Goal: Information Seeking & Learning: Learn about a topic

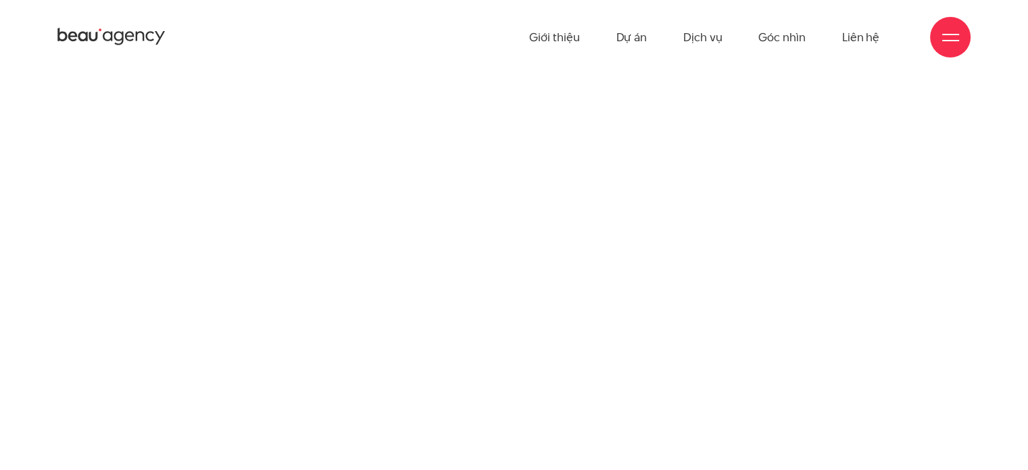
scroll to position [1419, 0]
click at [632, 48] on link "Dự án" at bounding box center [630, 37] width 31 height 74
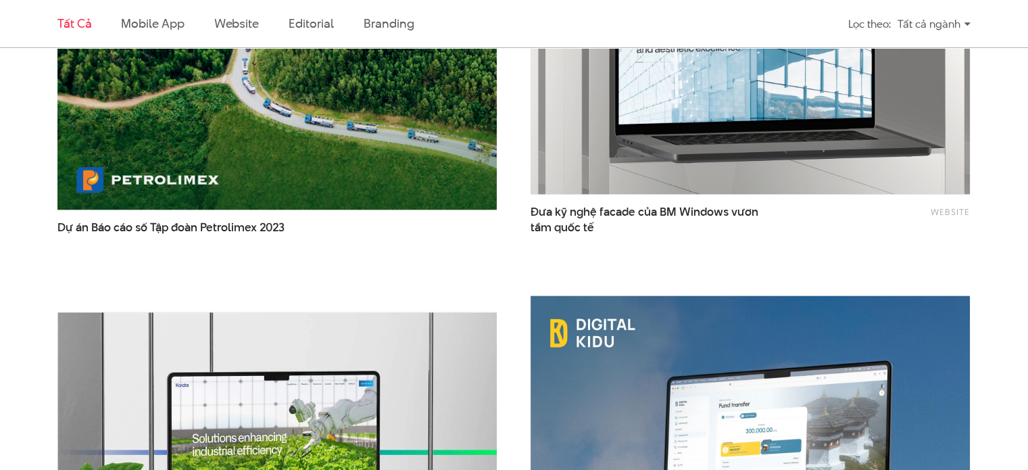
scroll to position [2157, 0]
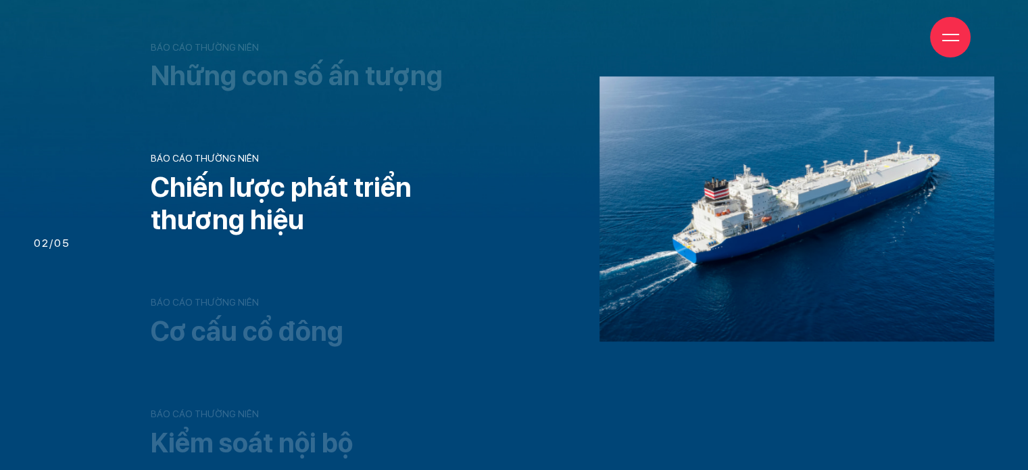
scroll to position [878, 0]
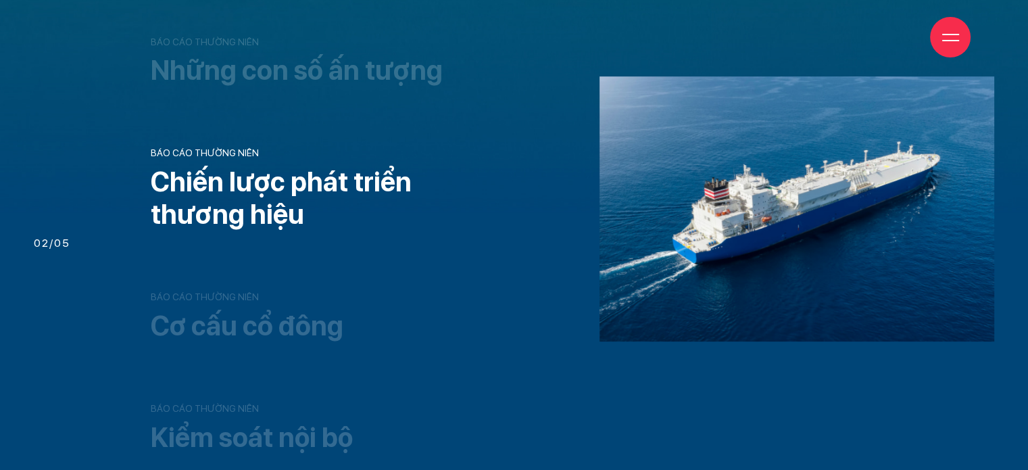
click at [395, 74] on div "Giới thiệu Dự án Dịch vụ Góc nhìn Liên hệ" at bounding box center [513, 37] width 913 height 74
click at [393, 84] on h3 "Những con số ấn tượng" at bounding box center [330, 70] width 359 height 32
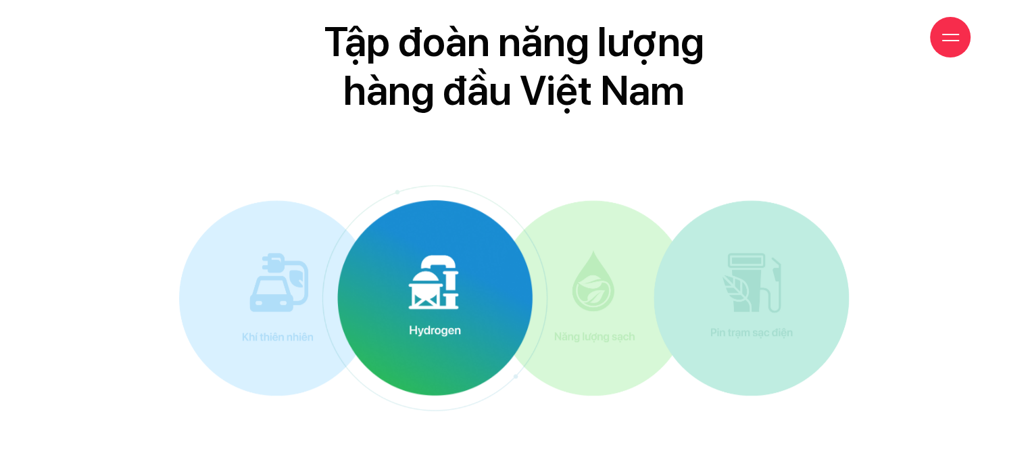
scroll to position [6022, 0]
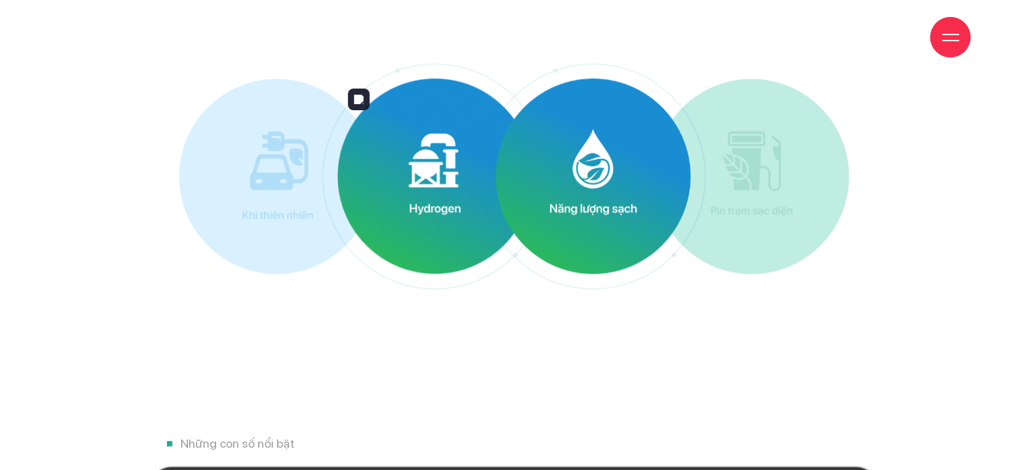
click at [464, 218] on img at bounding box center [434, 175] width 195 height 195
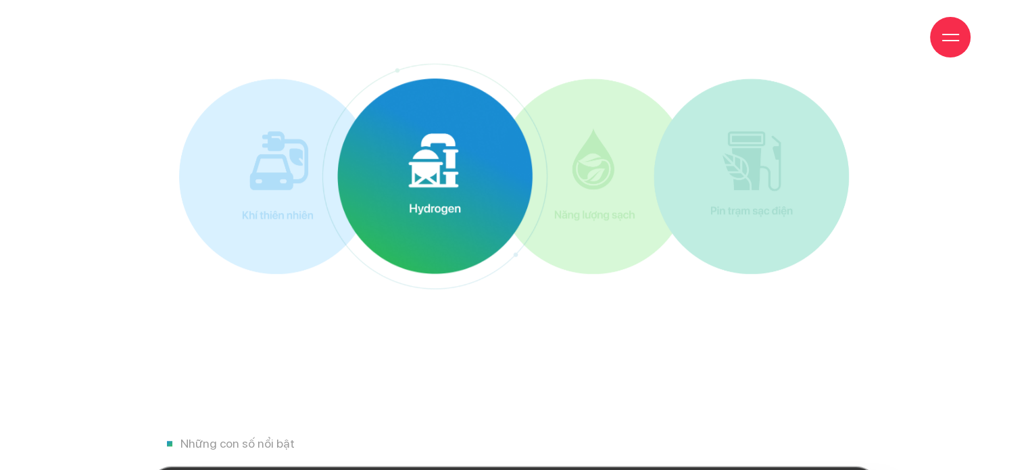
click at [321, 222] on img at bounding box center [434, 175] width 329 height 329
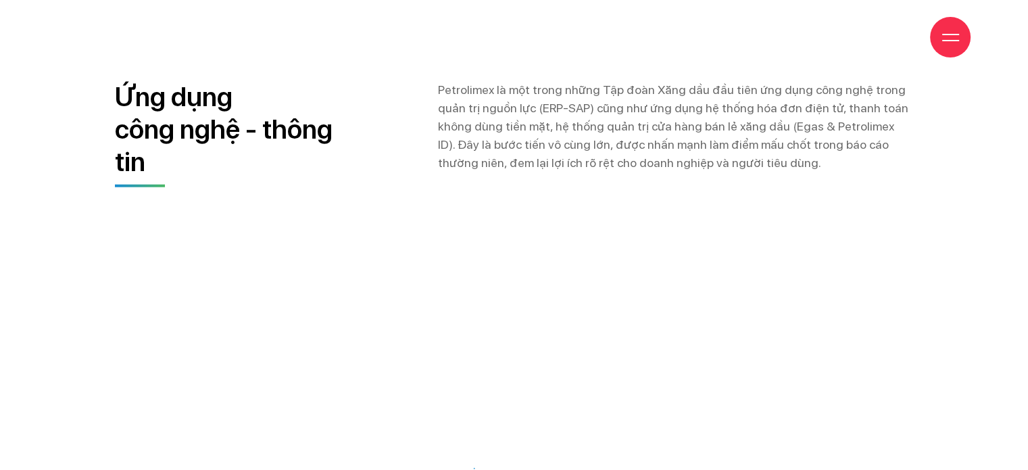
scroll to position [8860, 0]
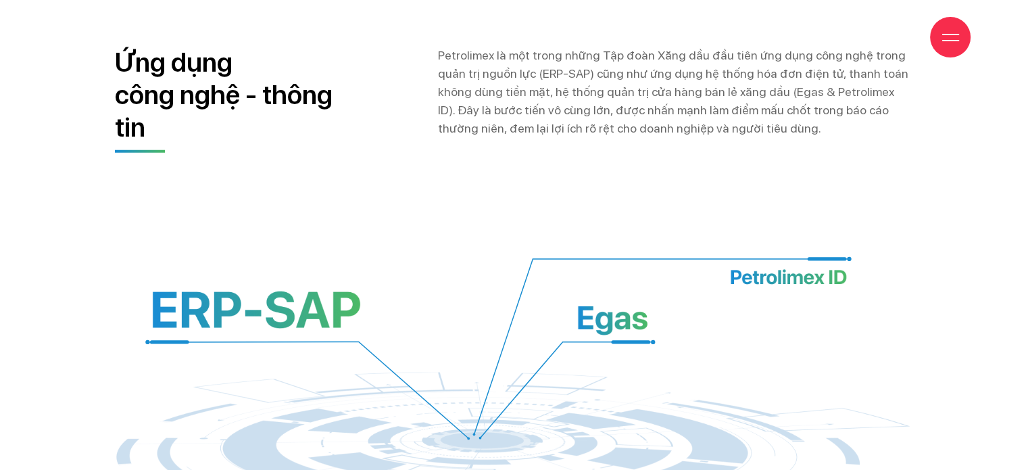
drag, startPoint x: 610, startPoint y: 59, endPoint x: 730, endPoint y: 47, distance: 120.1
click at [734, 41] on div "Giới thiệu Dự án Dịch vụ Góc nhìn Liên hệ" at bounding box center [513, 37] width 913 height 74
click at [723, 59] on icon at bounding box center [722, 61] width 8 height 8
click at [728, 76] on p "Petrolimex là một trong những Tập đoàn Xăng dầu đầu tiên ứng dụng công nghệ tro…" at bounding box center [676, 91] width 476 height 91
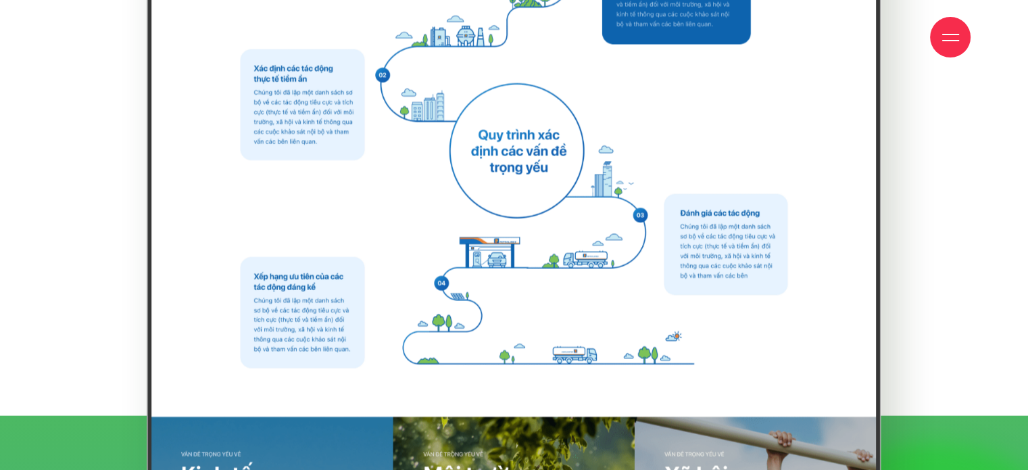
scroll to position [13387, 0]
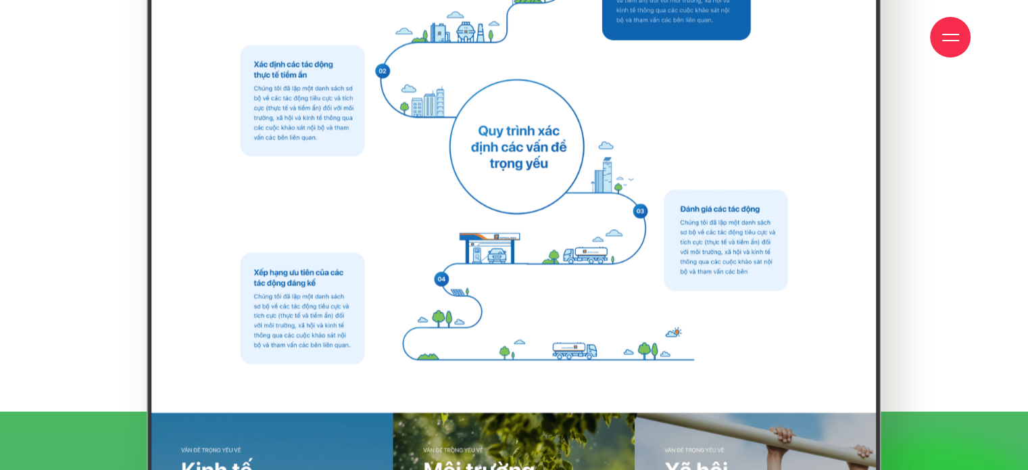
click at [313, 263] on img at bounding box center [514, 225] width 734 height 929
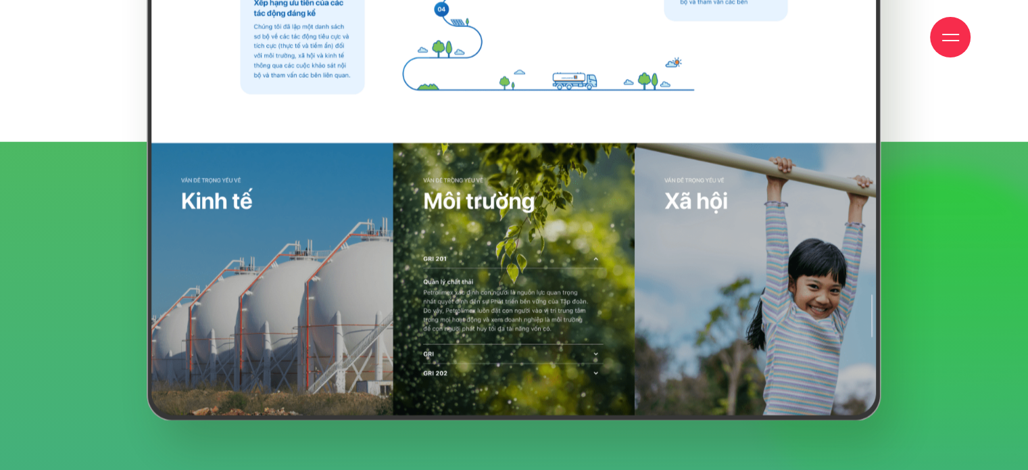
scroll to position [13657, 0]
drag, startPoint x: 332, startPoint y: 272, endPoint x: 543, endPoint y: 222, distance: 217.1
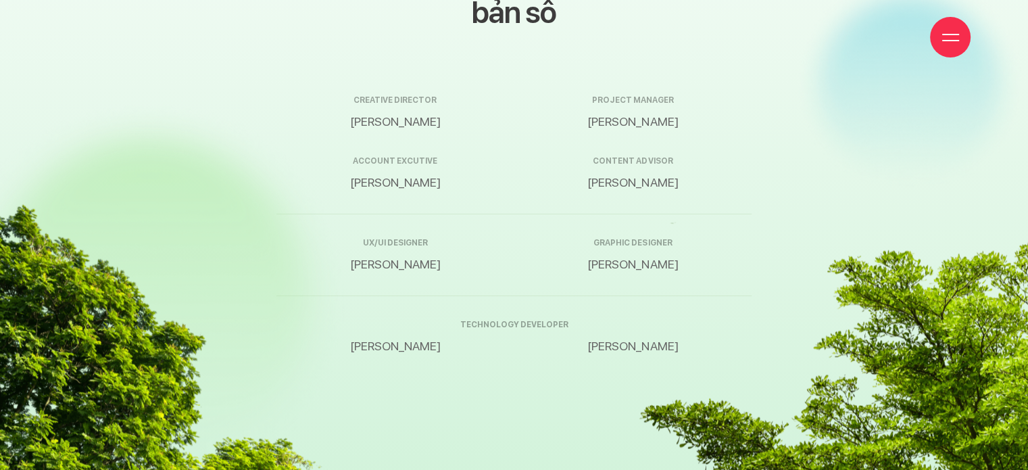
scroll to position [17913, 0]
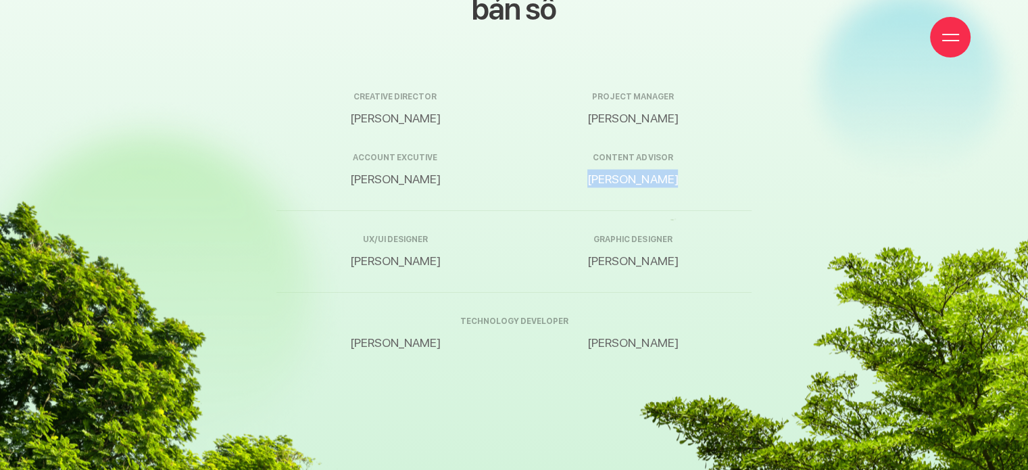
drag, startPoint x: 587, startPoint y: 153, endPoint x: 673, endPoint y: 153, distance: 85.8
click at [673, 169] on p "[PERSON_NAME]" at bounding box center [633, 178] width 238 height 18
click at [436, 108] on p "[PERSON_NAME]" at bounding box center [395, 117] width 238 height 18
click at [370, 332] on p "[PERSON_NAME]" at bounding box center [395, 341] width 238 height 18
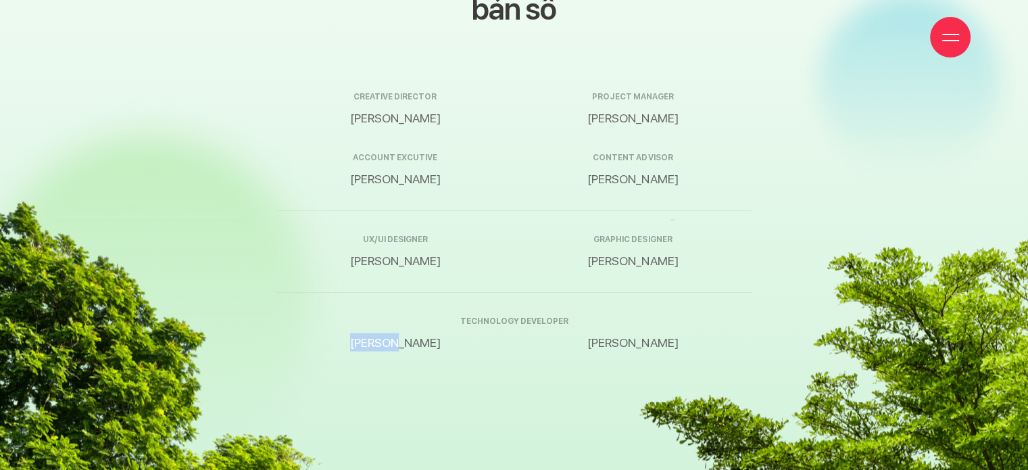
click at [370, 332] on p "[PERSON_NAME]" at bounding box center [395, 341] width 238 height 18
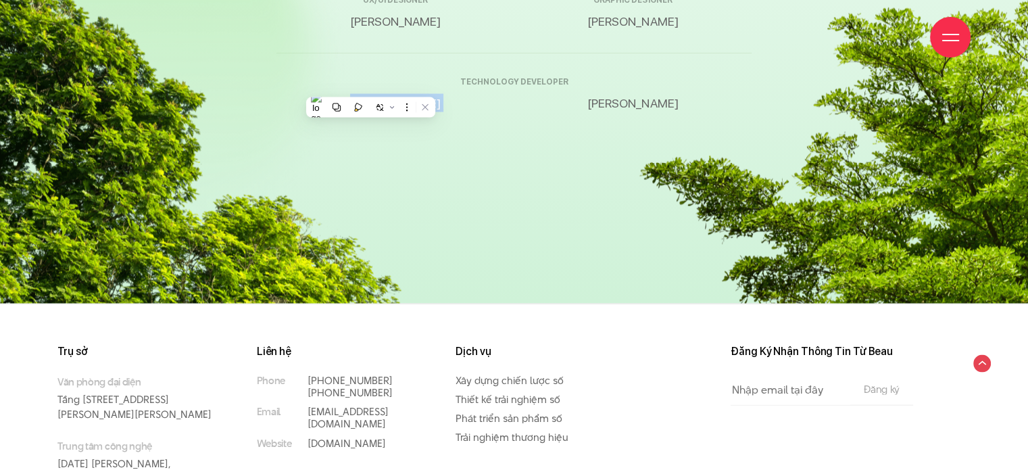
scroll to position [18183, 0]
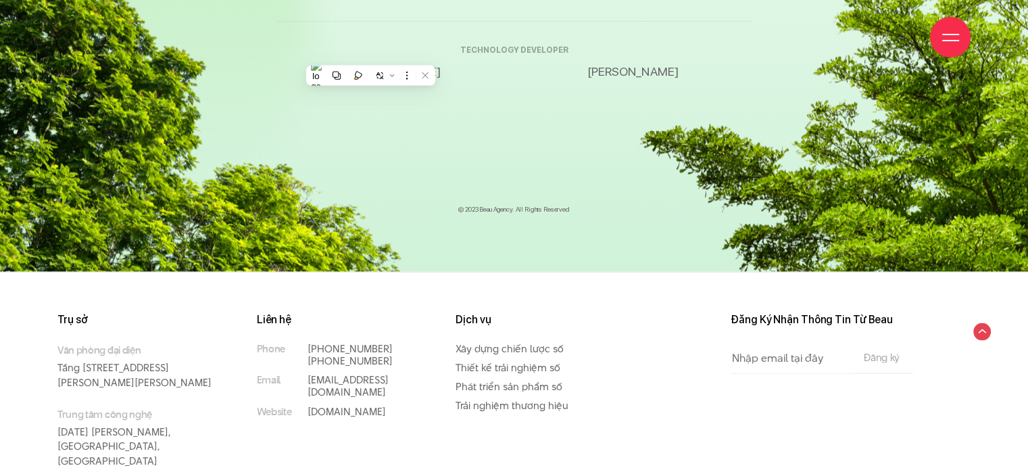
click at [419, 288] on div "Trụ sở Văn phòng đại diện [STREET_ADDRESS][PERSON_NAME][PERSON_NAME] Trung tâm …" at bounding box center [514, 387] width 1028 height 230
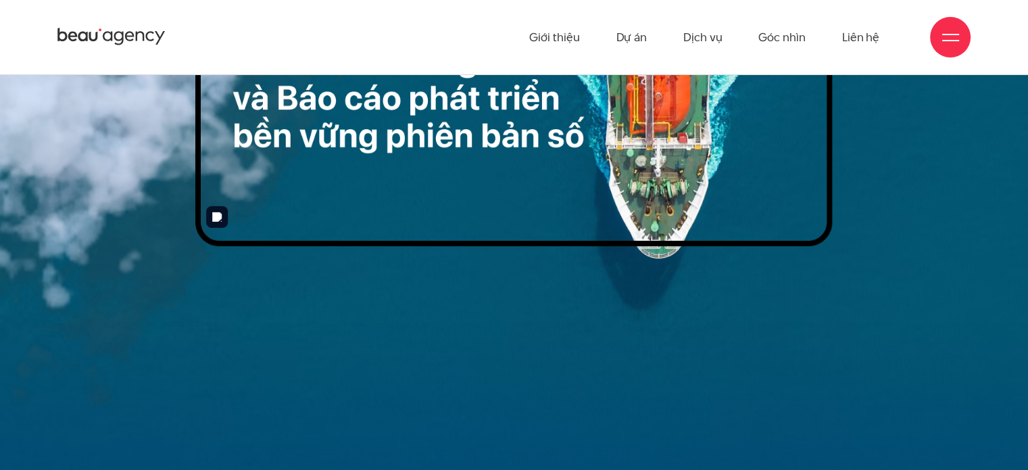
scroll to position [125, 0]
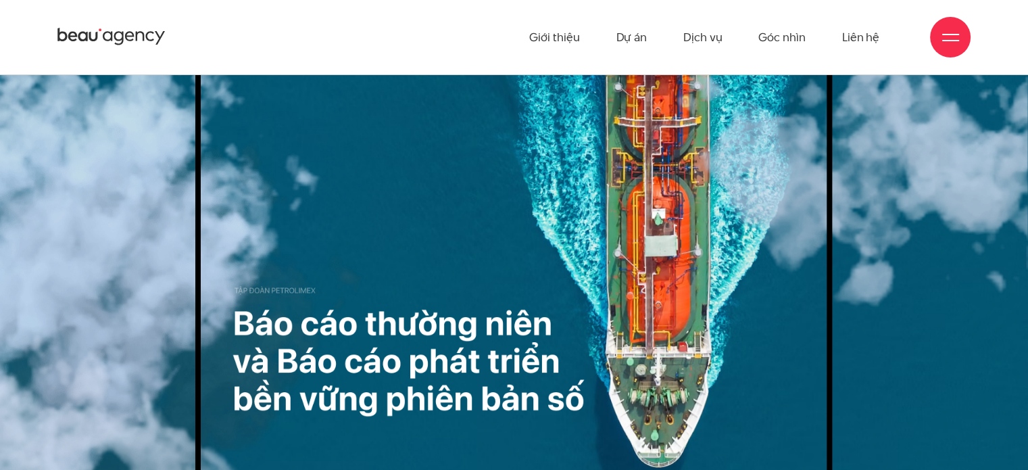
click at [580, 202] on img at bounding box center [513, 274] width 637 height 469
click at [614, 199] on img at bounding box center [513, 274] width 637 height 469
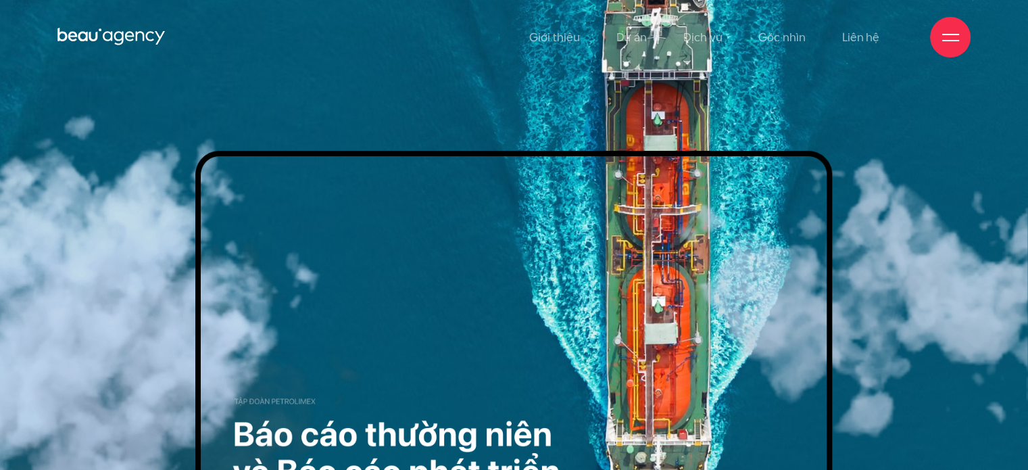
scroll to position [0, 0]
